Goal: Task Accomplishment & Management: Manage account settings

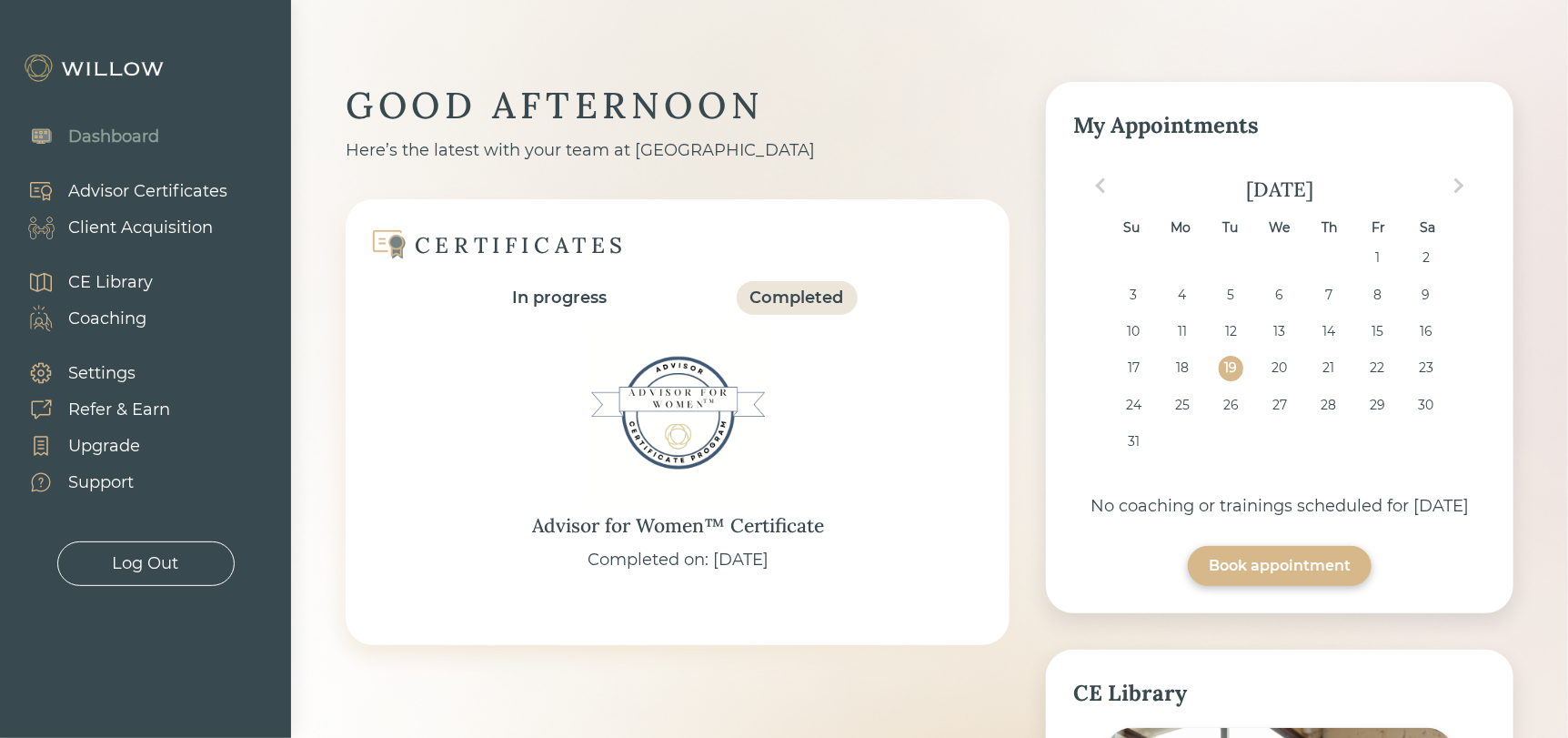
click at [112, 230] on div "Client Acquisition" at bounding box center [140, 228] width 145 height 24
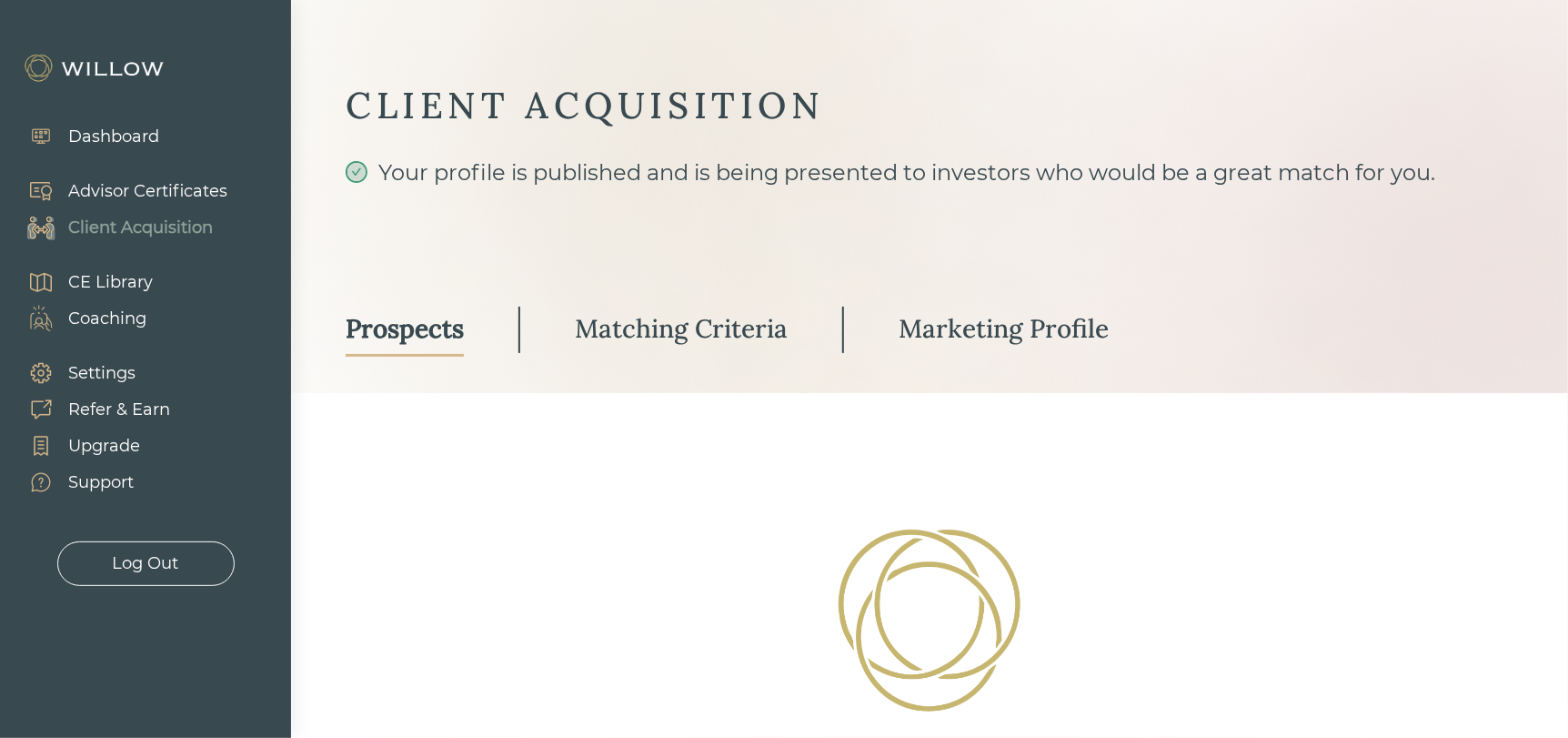
select select "3"
select select "10"
select select "3"
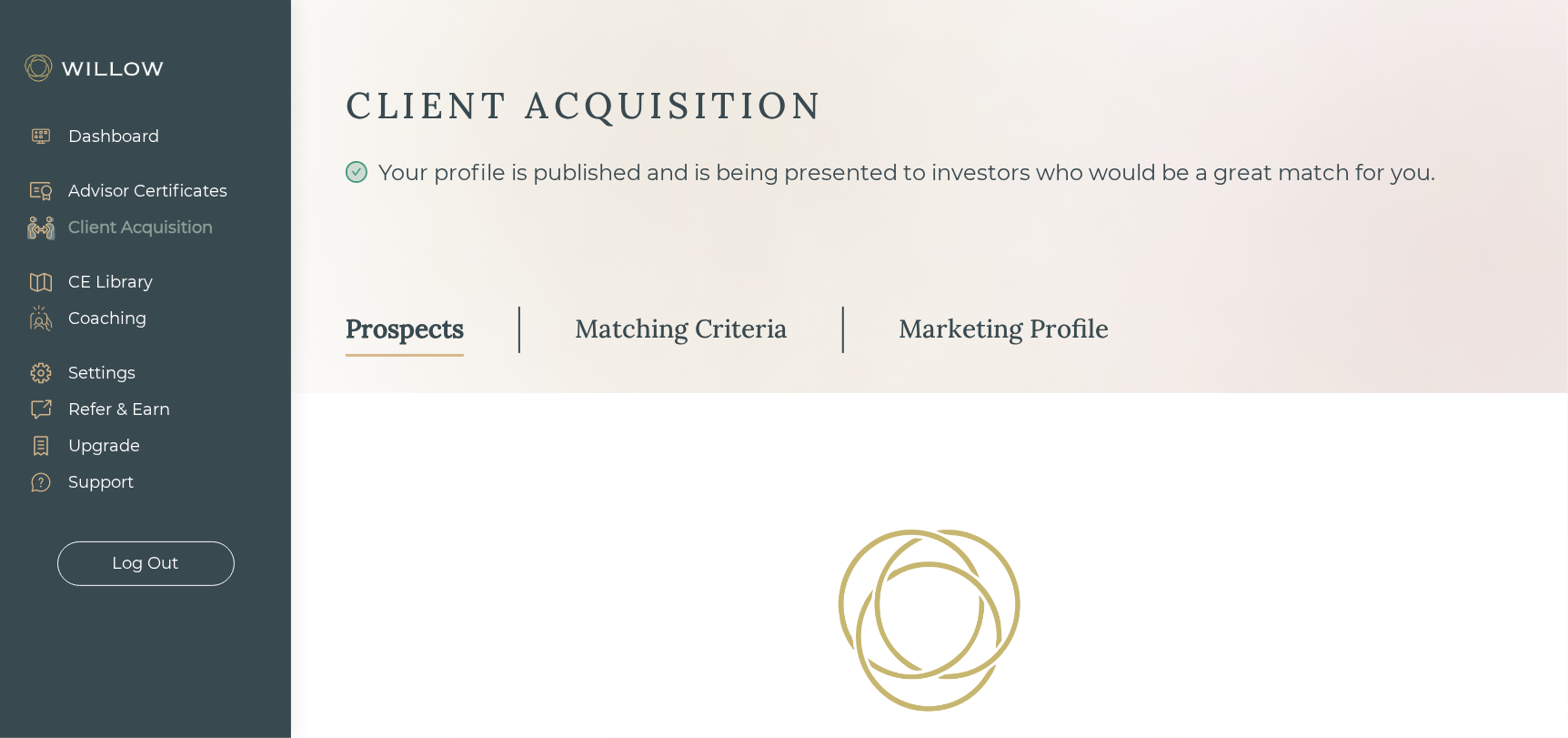
select select "10"
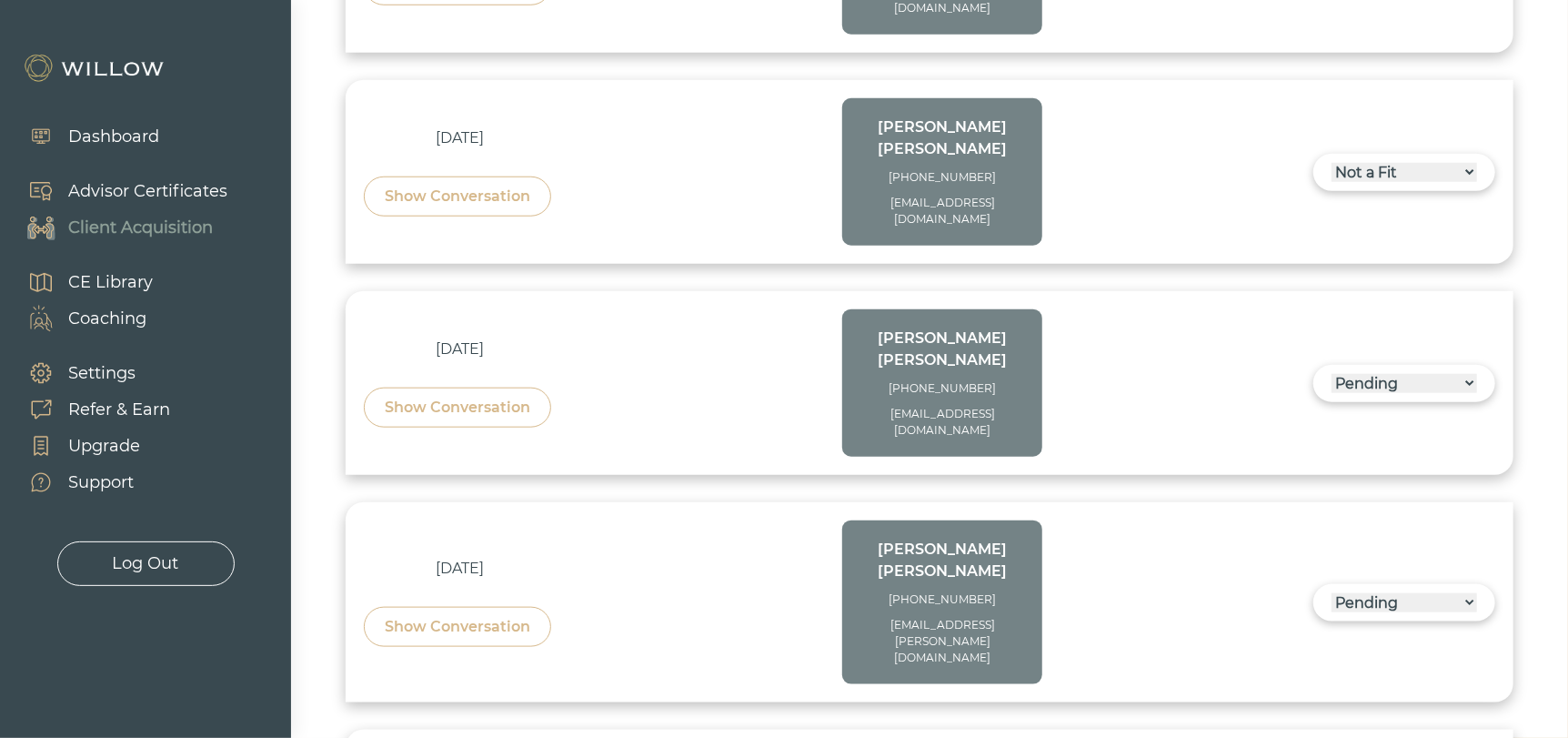
scroll to position [1063, 0]
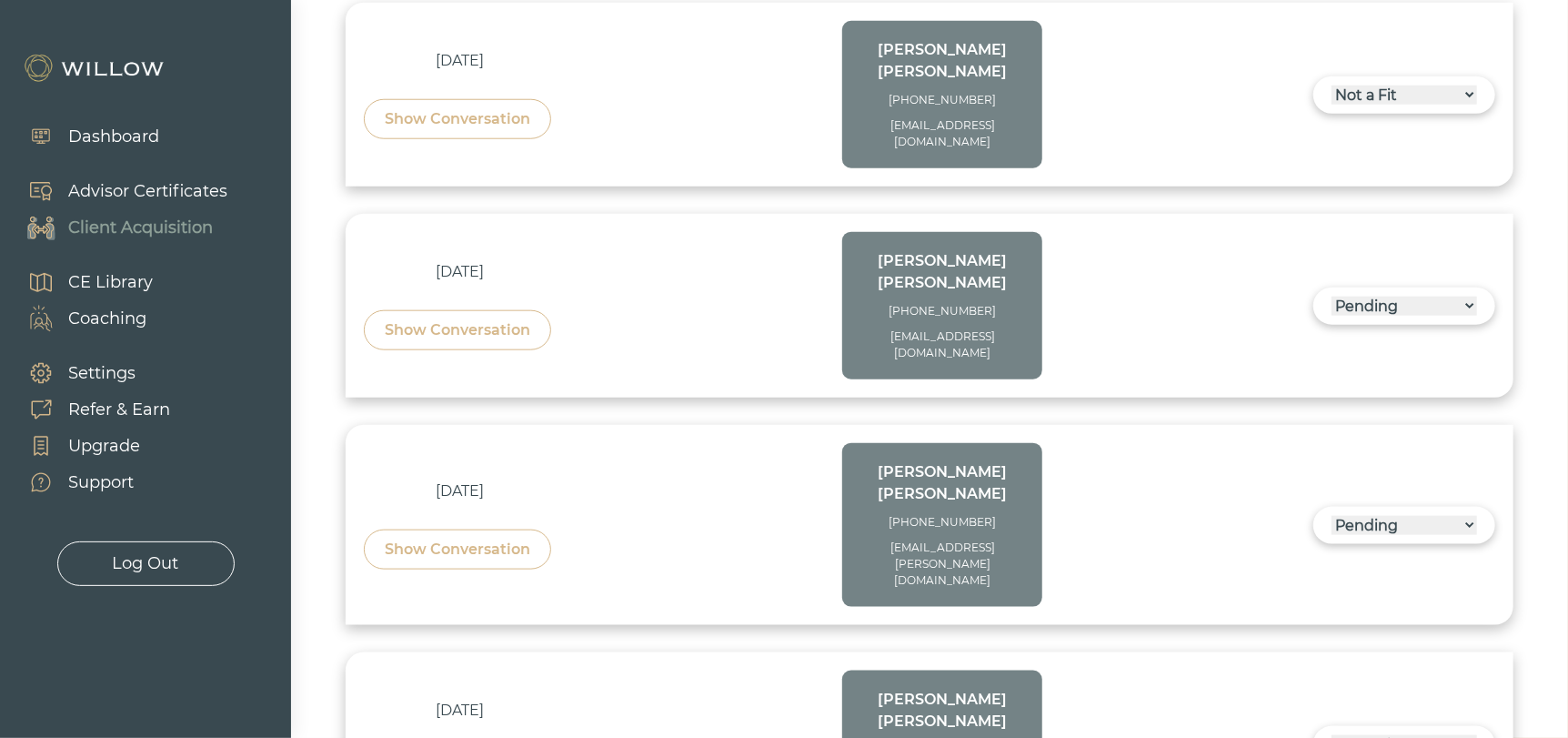
click at [1482, 507] on div "------ Not ready to move forward No response received Pending Matched Not a Fit" at bounding box center [1404, 525] width 182 height 37
click at [1462, 516] on select "------ Not ready to move forward No response received Pending Matched Not a Fit" at bounding box center [1404, 525] width 146 height 20
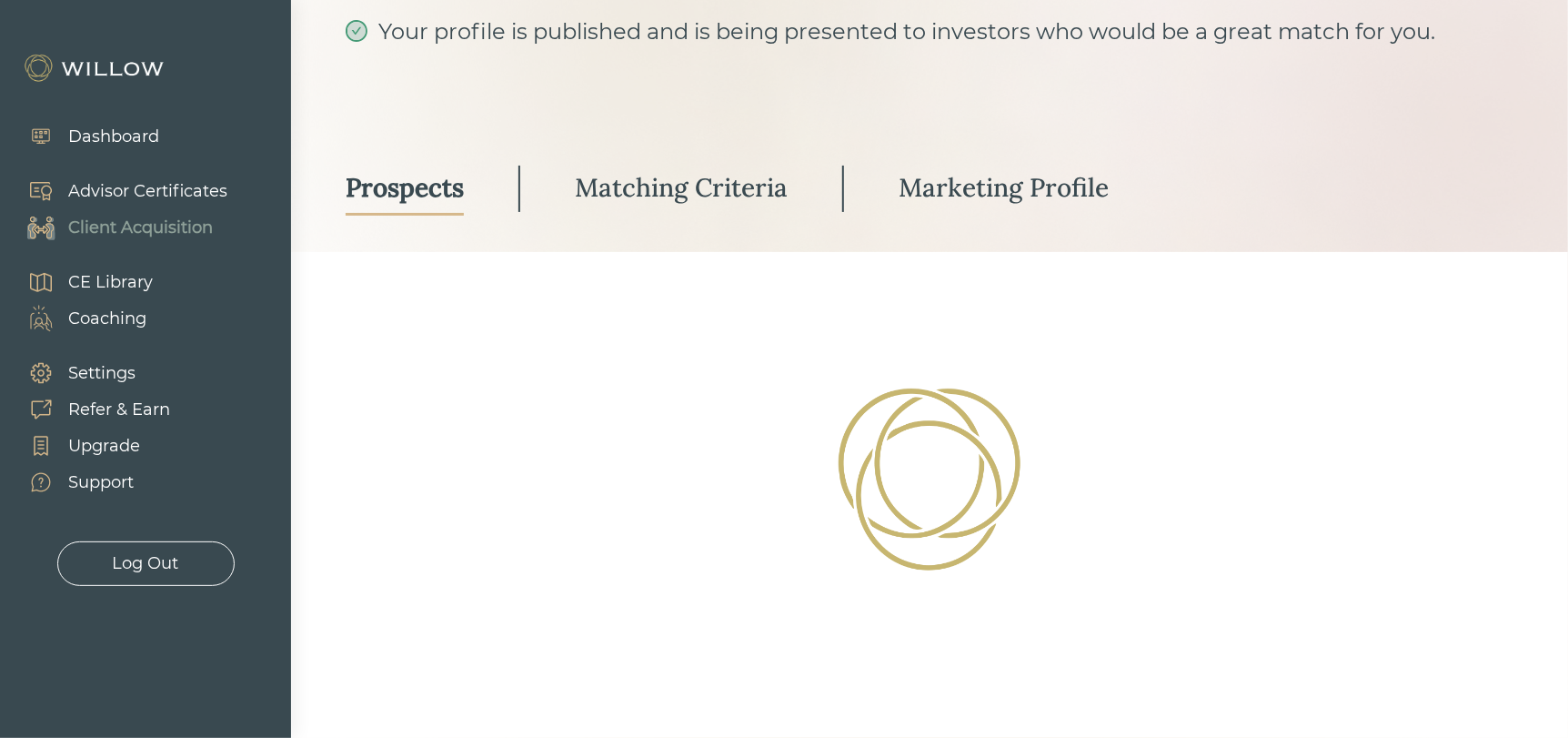
select select "3"
select select "10"
select select "3"
select select "1"
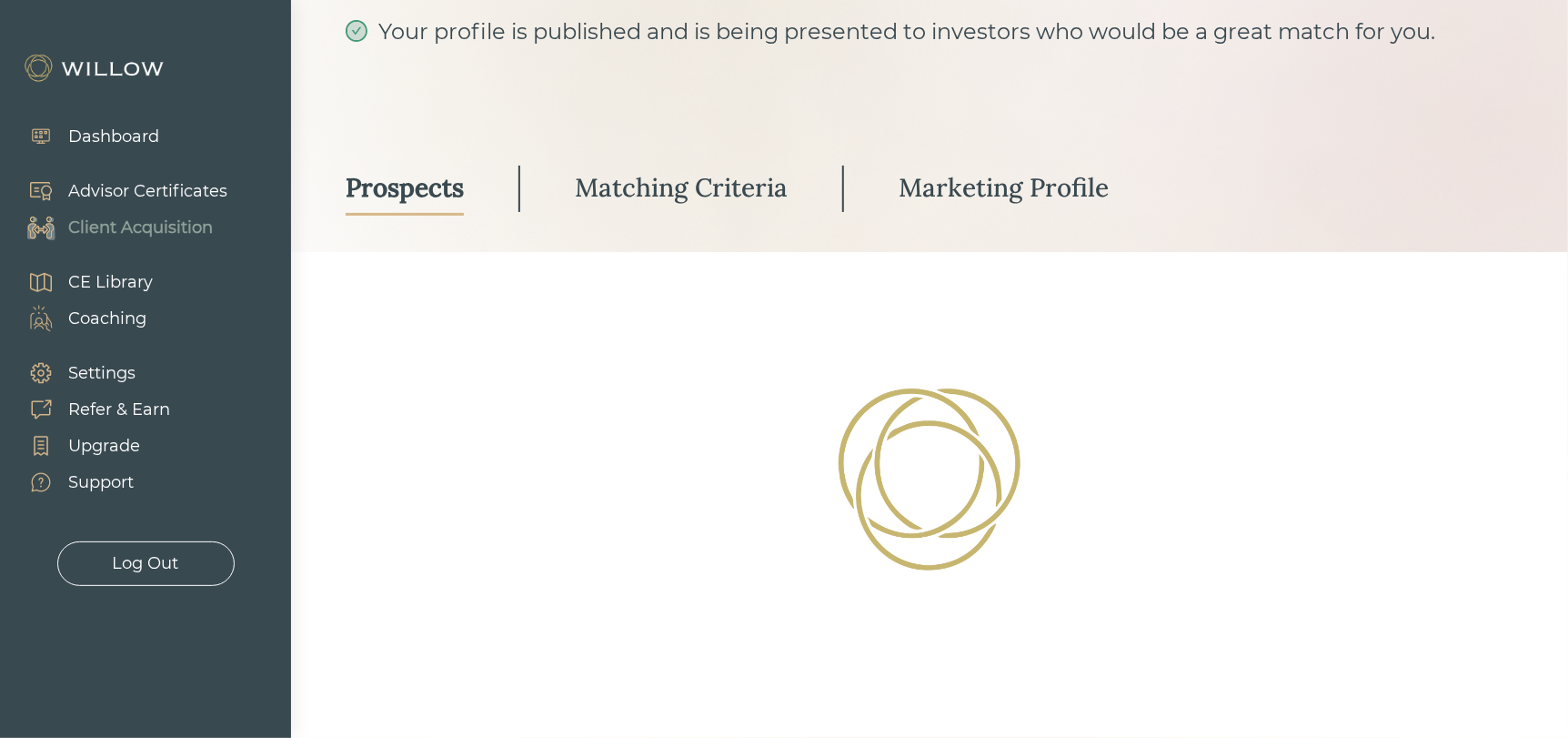
select select "10"
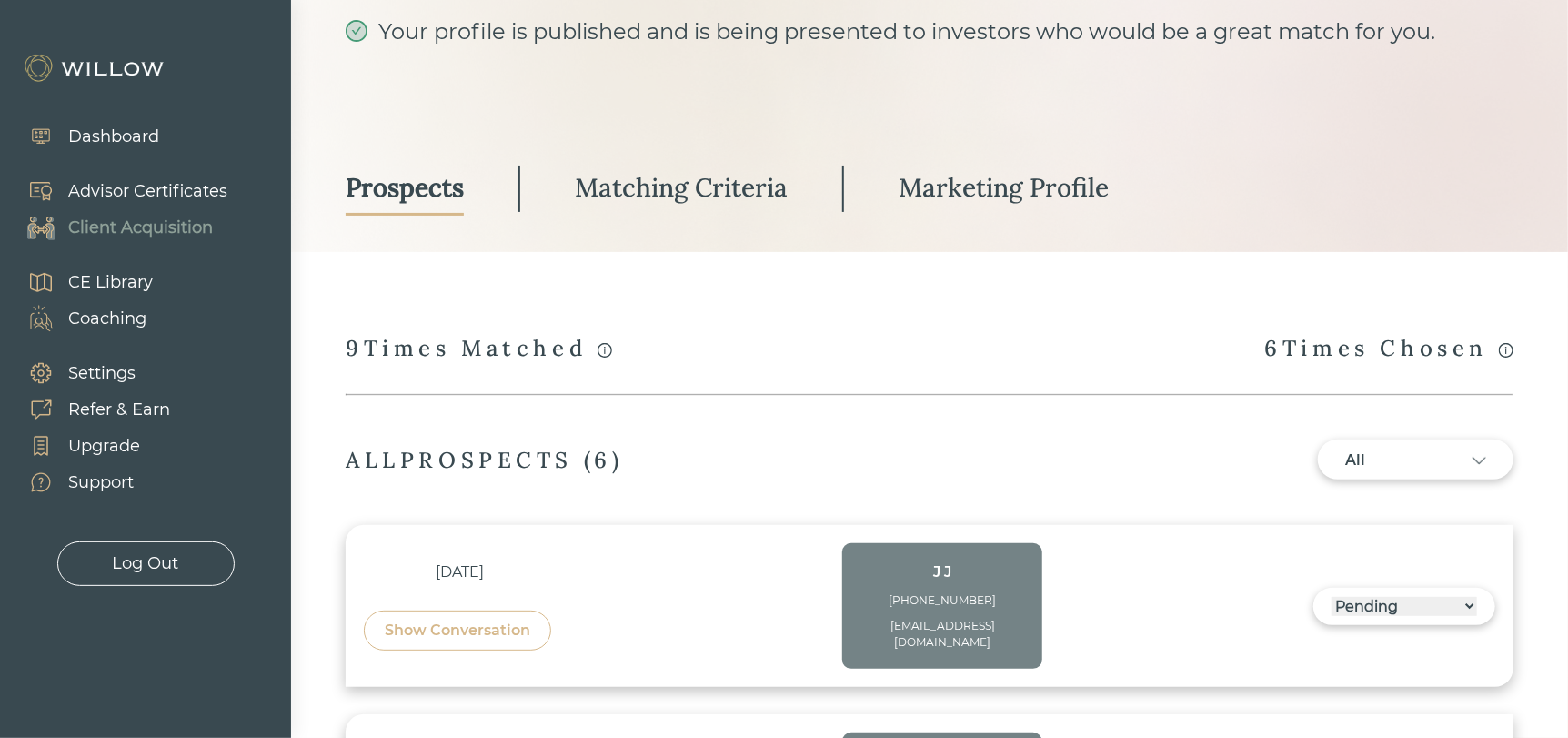
scroll to position [1000, 0]
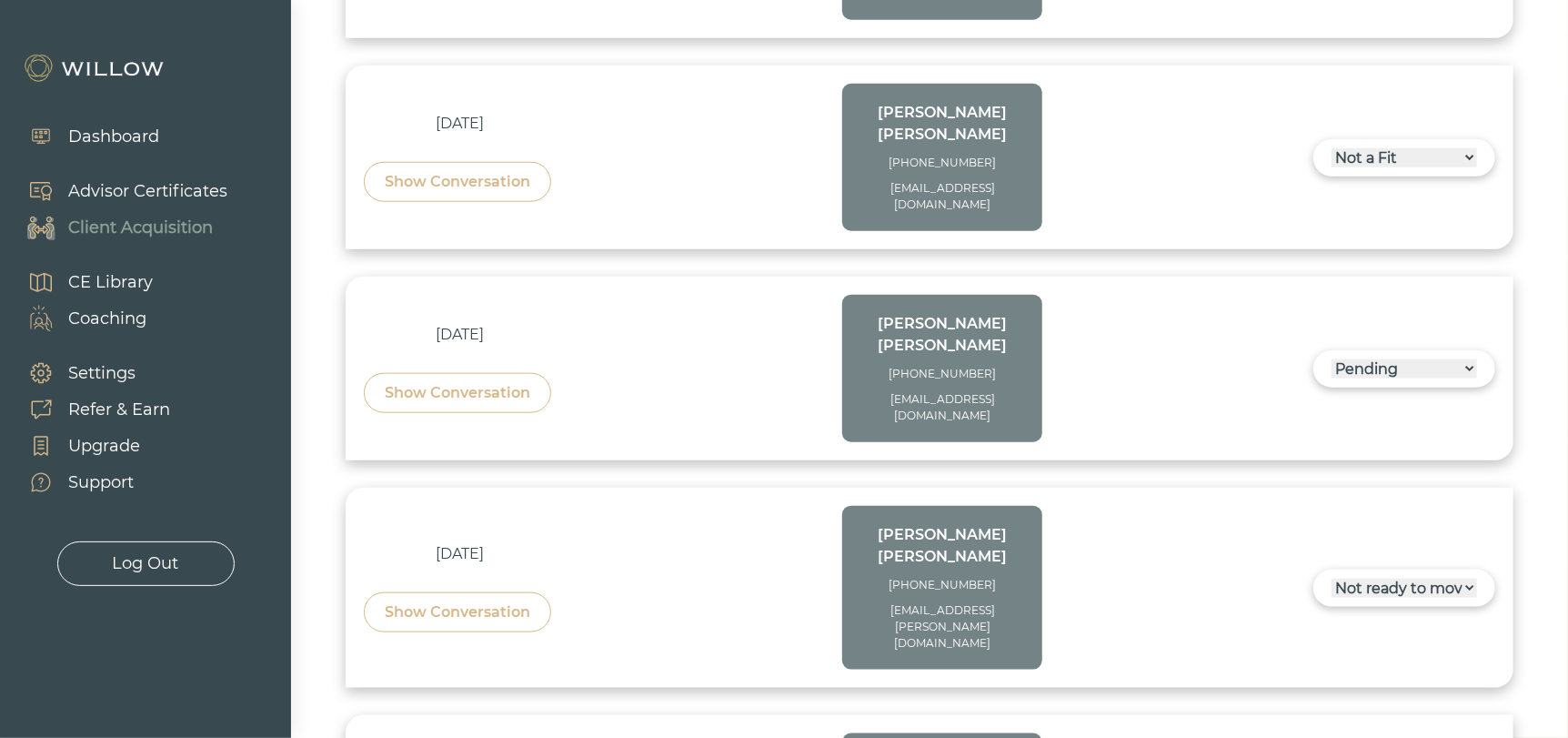
click at [1187, 488] on div "[DATE] Show Conversation [PERSON_NAME] [PHONE_NUMBER] [EMAIL_ADDRESS][PERSON_NA…" at bounding box center [929, 587] width 1168 height 200
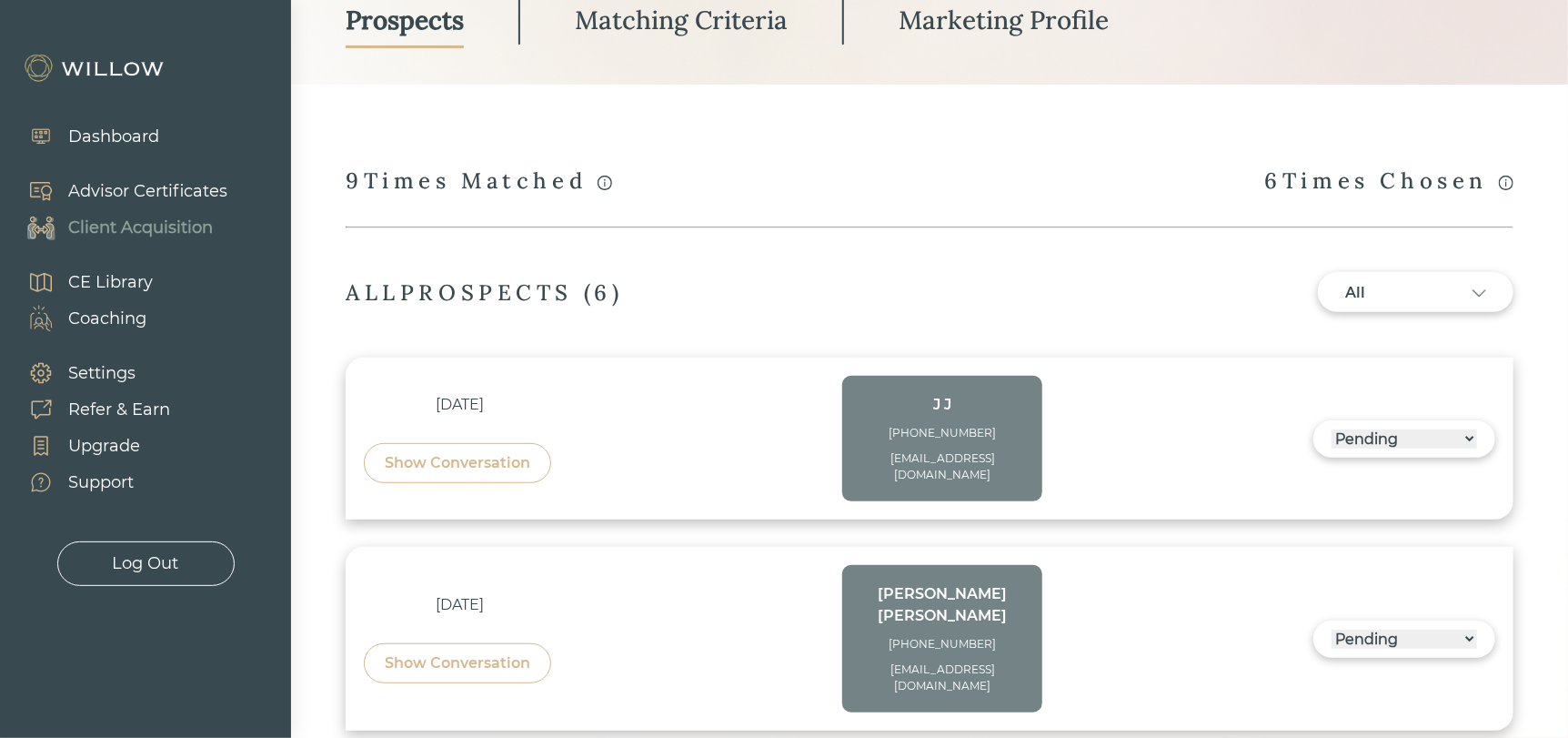
scroll to position [273, 0]
